Goal: Task Accomplishment & Management: Use online tool/utility

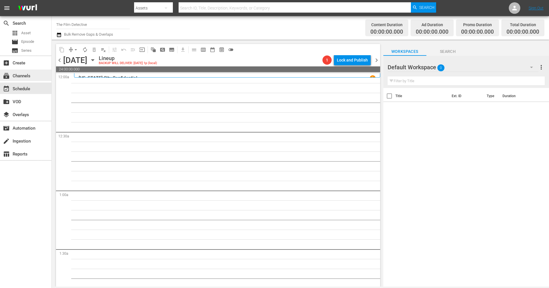
click at [24, 75] on div "subscriptions Channels" at bounding box center [16, 74] width 32 height 5
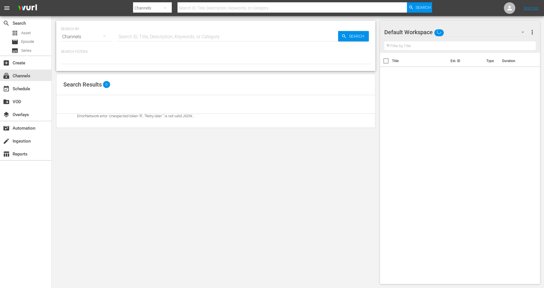
click at [154, 34] on input "text" at bounding box center [227, 37] width 221 height 14
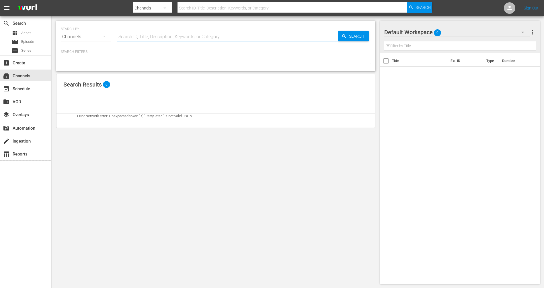
type input "Historian"
click at [347, 35] on span "Search" at bounding box center [358, 36] width 22 height 10
type input "Historian"
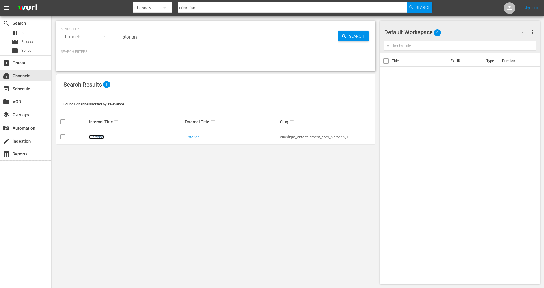
click at [98, 137] on link "Historian" at bounding box center [96, 137] width 15 height 4
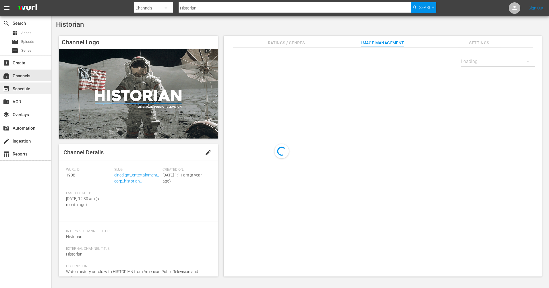
click at [27, 87] on div "event_available Schedule" at bounding box center [16, 87] width 32 height 5
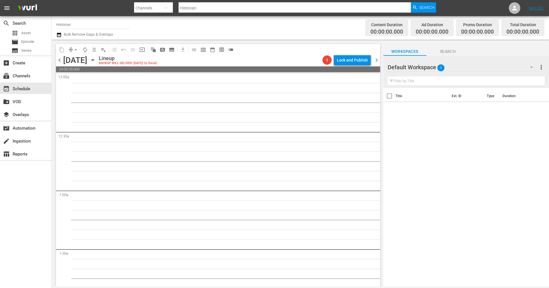
click at [97, 64] on div "[DATE] [DATE]" at bounding box center [80, 59] width 34 height 9
click at [96, 61] on icon "button" at bounding box center [93, 60] width 6 height 6
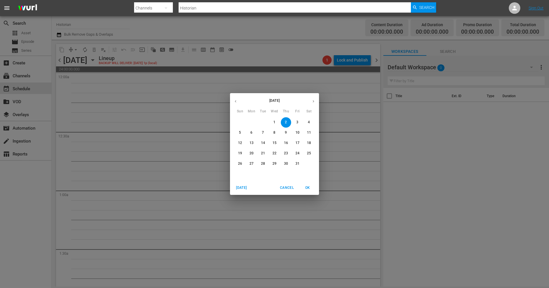
click at [234, 101] on icon "button" at bounding box center [235, 101] width 4 height 4
click at [250, 152] on p "22" at bounding box center [251, 153] width 4 height 5
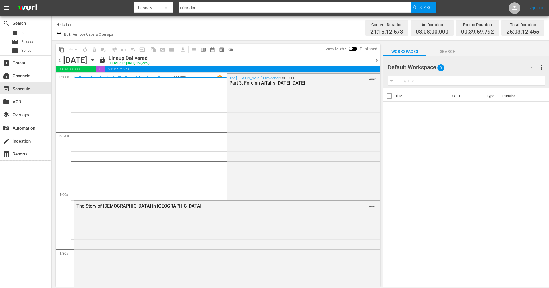
click at [379, 59] on span "chevron_right" at bounding box center [376, 60] width 7 height 7
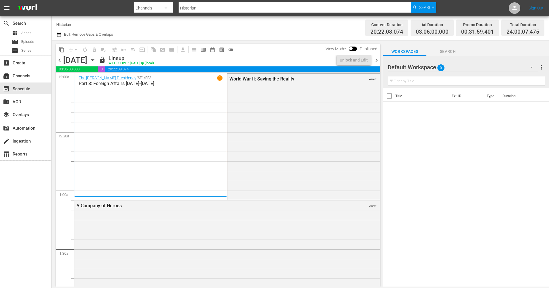
click at [379, 59] on span "chevron_right" at bounding box center [376, 60] width 7 height 7
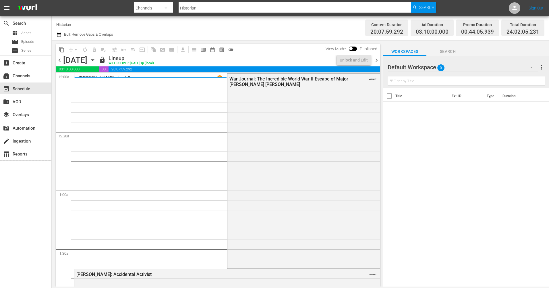
click at [378, 63] on span "chevron_right" at bounding box center [376, 60] width 7 height 7
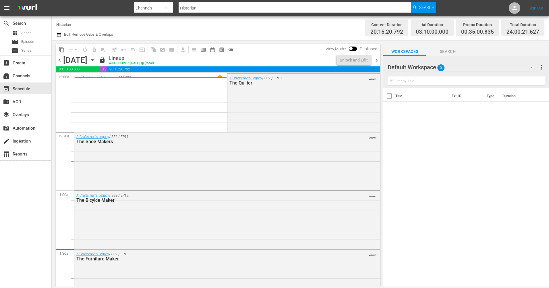
click at [378, 63] on span "chevron_right" at bounding box center [376, 60] width 7 height 7
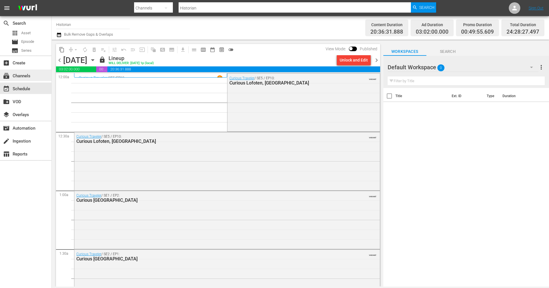
click at [20, 77] on div "subscriptions Channels" at bounding box center [16, 74] width 32 height 5
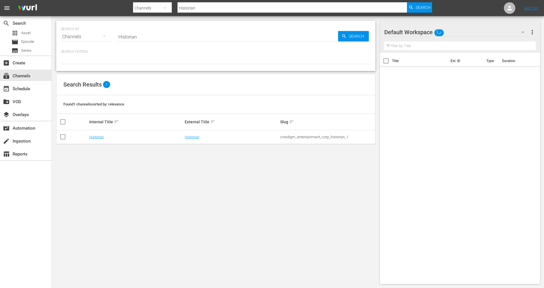
click at [152, 38] on input "Historian" at bounding box center [227, 37] width 221 height 14
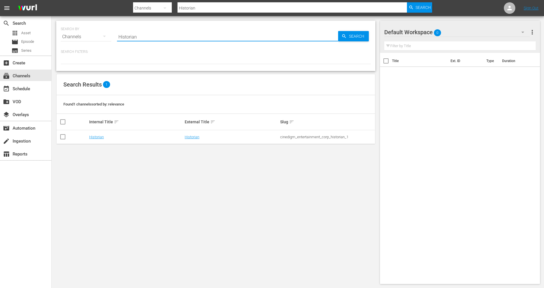
drag, startPoint x: 169, startPoint y: 36, endPoint x: 93, endPoint y: 39, distance: 76.7
click at [93, 39] on div "SEARCH BY Search By Channels Search ID, Title, Description, Keywords, or Catego…" at bounding box center [216, 33] width 310 height 21
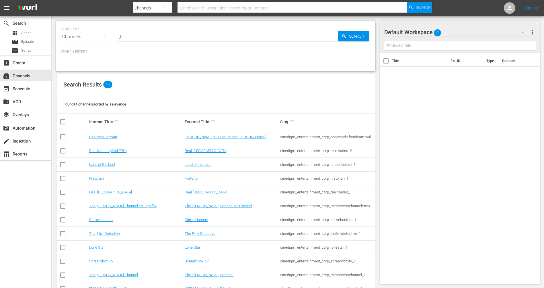
type input "the"
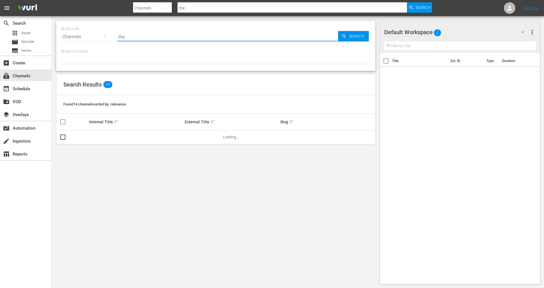
type input "the fil"
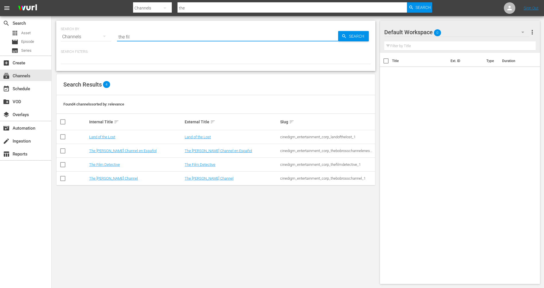
type input "the fil"
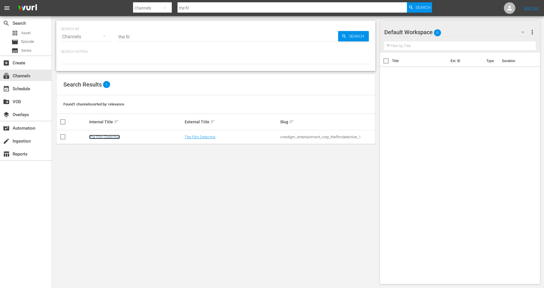
click at [111, 136] on link "The Film Detective" at bounding box center [104, 137] width 31 height 4
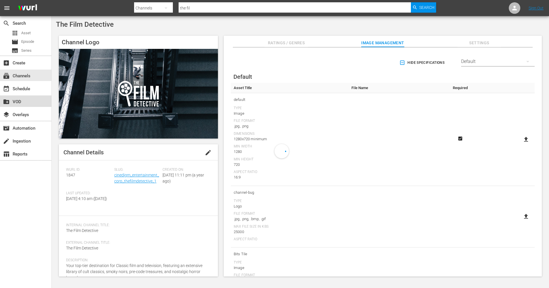
click at [25, 96] on div "create_new_folder VOD" at bounding box center [25, 100] width 51 height 11
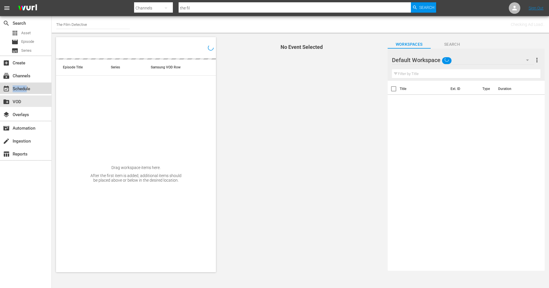
click at [26, 90] on div "event_available Schedule" at bounding box center [16, 87] width 32 height 5
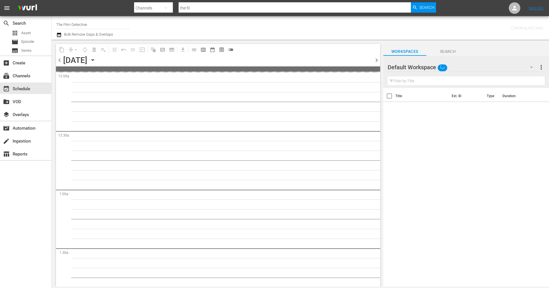
click at [96, 61] on icon "button" at bounding box center [93, 60] width 6 height 6
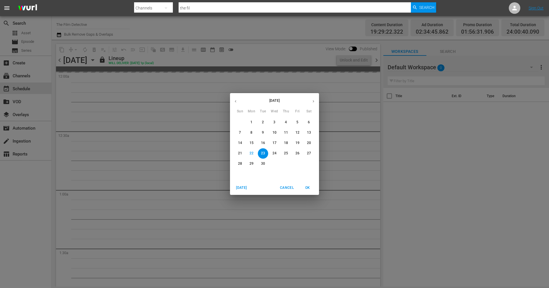
click at [312, 101] on icon "button" at bounding box center [313, 101] width 4 height 4
click at [287, 122] on span "2" at bounding box center [286, 122] width 10 height 5
